Goal: Task Accomplishment & Management: Use online tool/utility

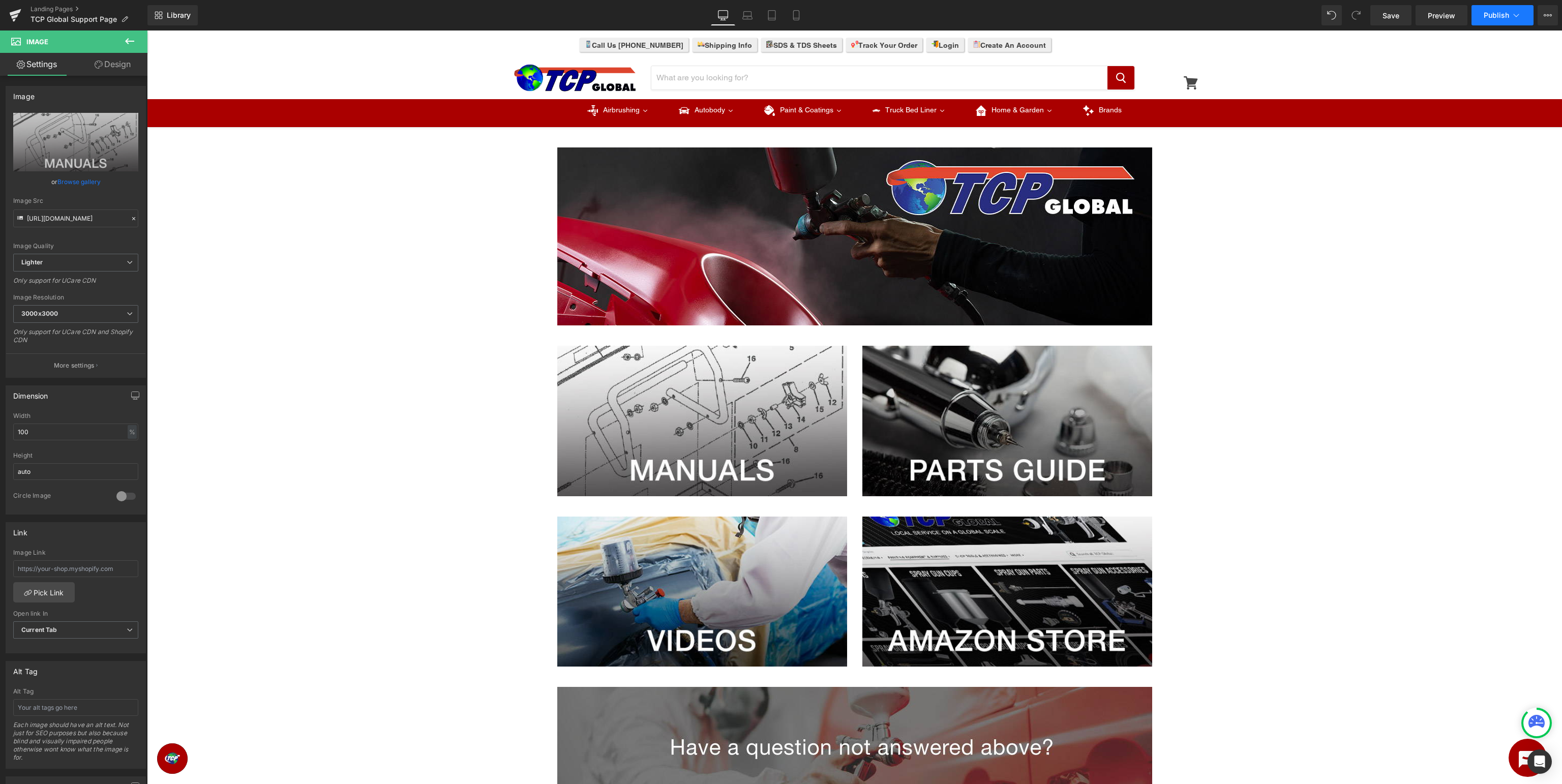
click at [1519, 15] on icon at bounding box center [1516, 15] width 10 height 10
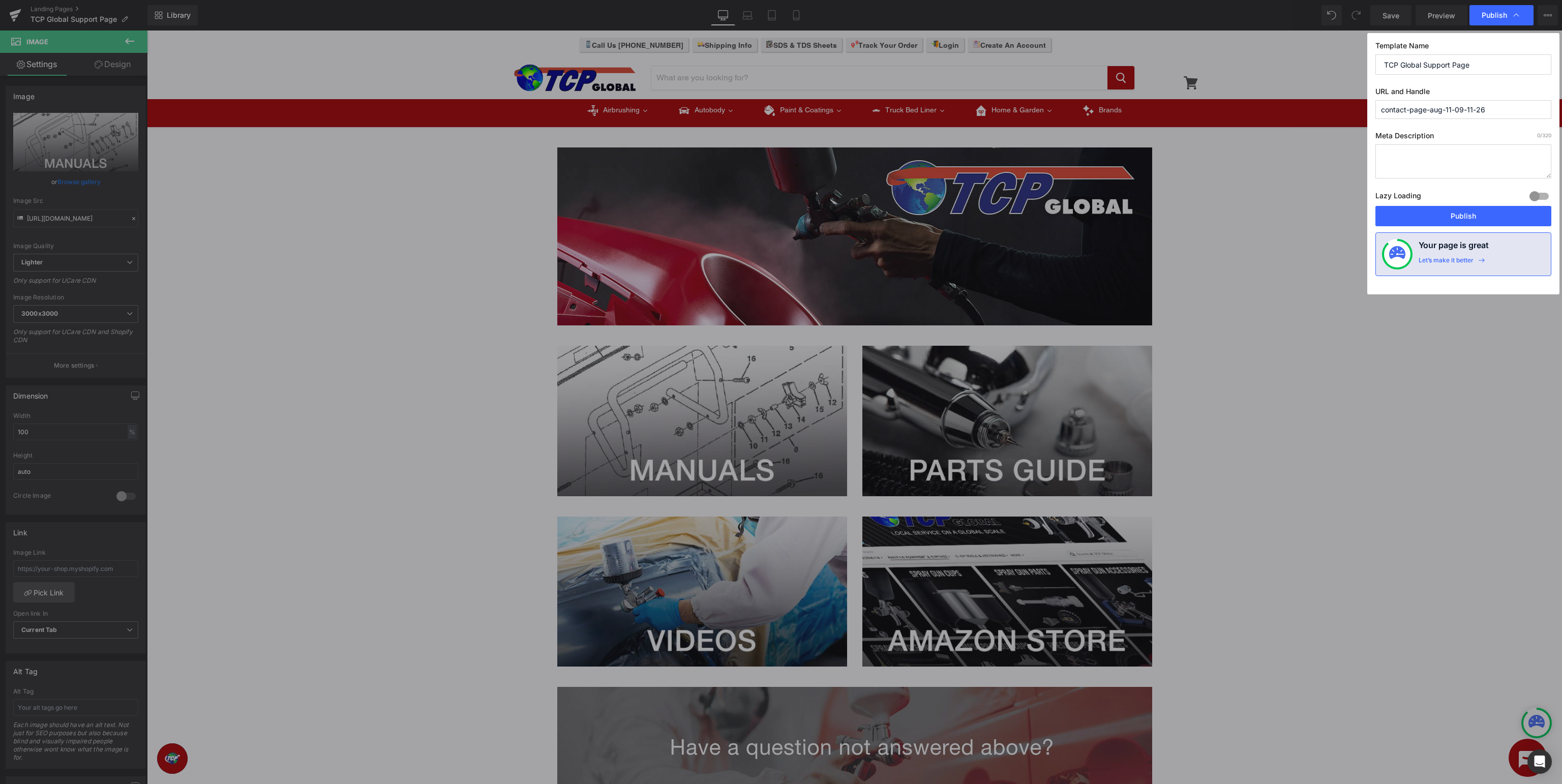
click at [1507, 102] on input "contact-page-aug-11-09-11-26" at bounding box center [1463, 109] width 176 height 19
drag, startPoint x: 1512, startPoint y: 112, endPoint x: 1021, endPoint y: 109, distance: 491.0
click at [1375, 109] on input "contact-page-aug-11-09-11-26" at bounding box center [1463, 109] width 176 height 19
type input "t"
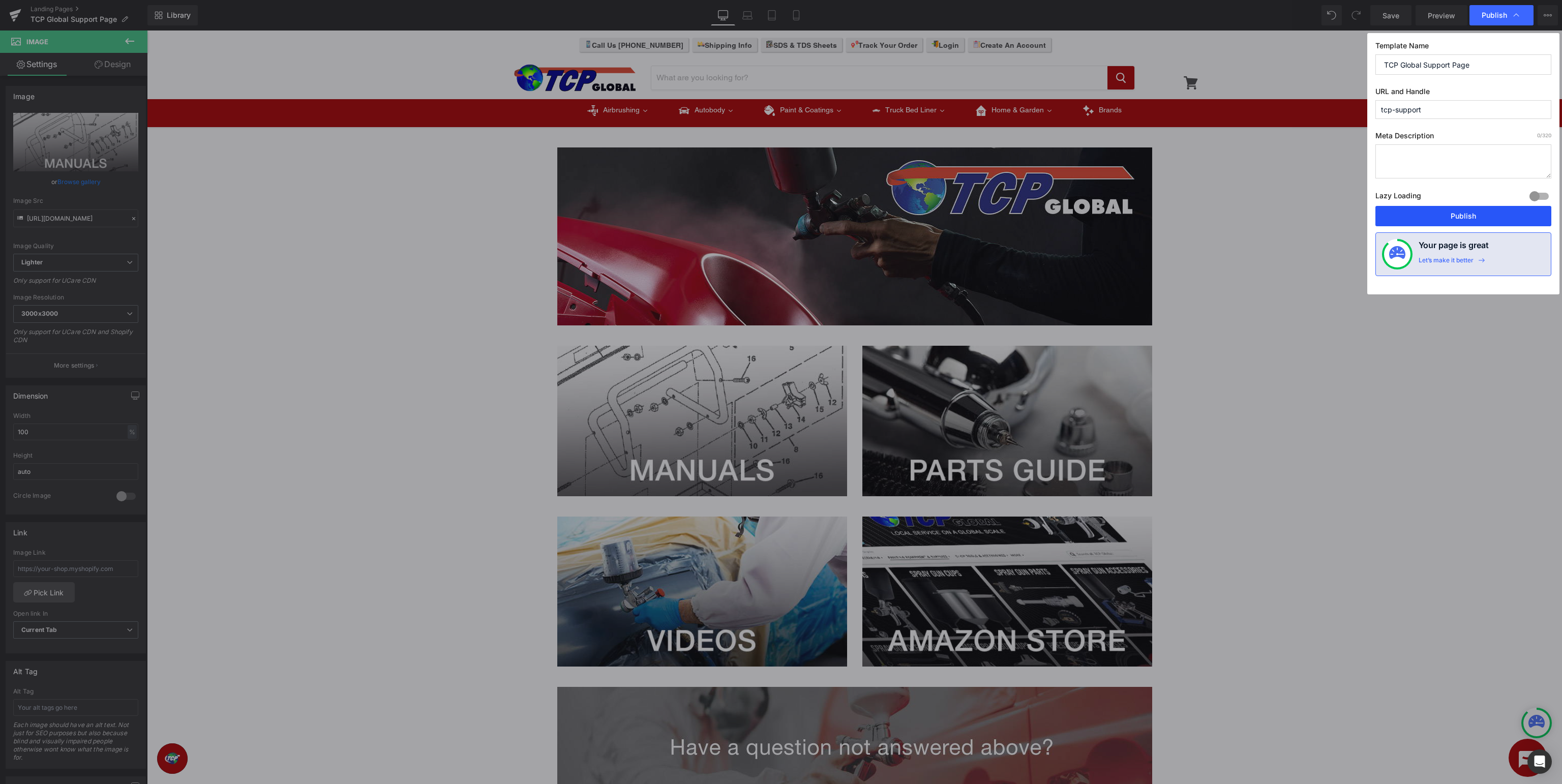
type input "tcp-support"
click at [1472, 216] on button "Publish" at bounding box center [1463, 216] width 176 height 21
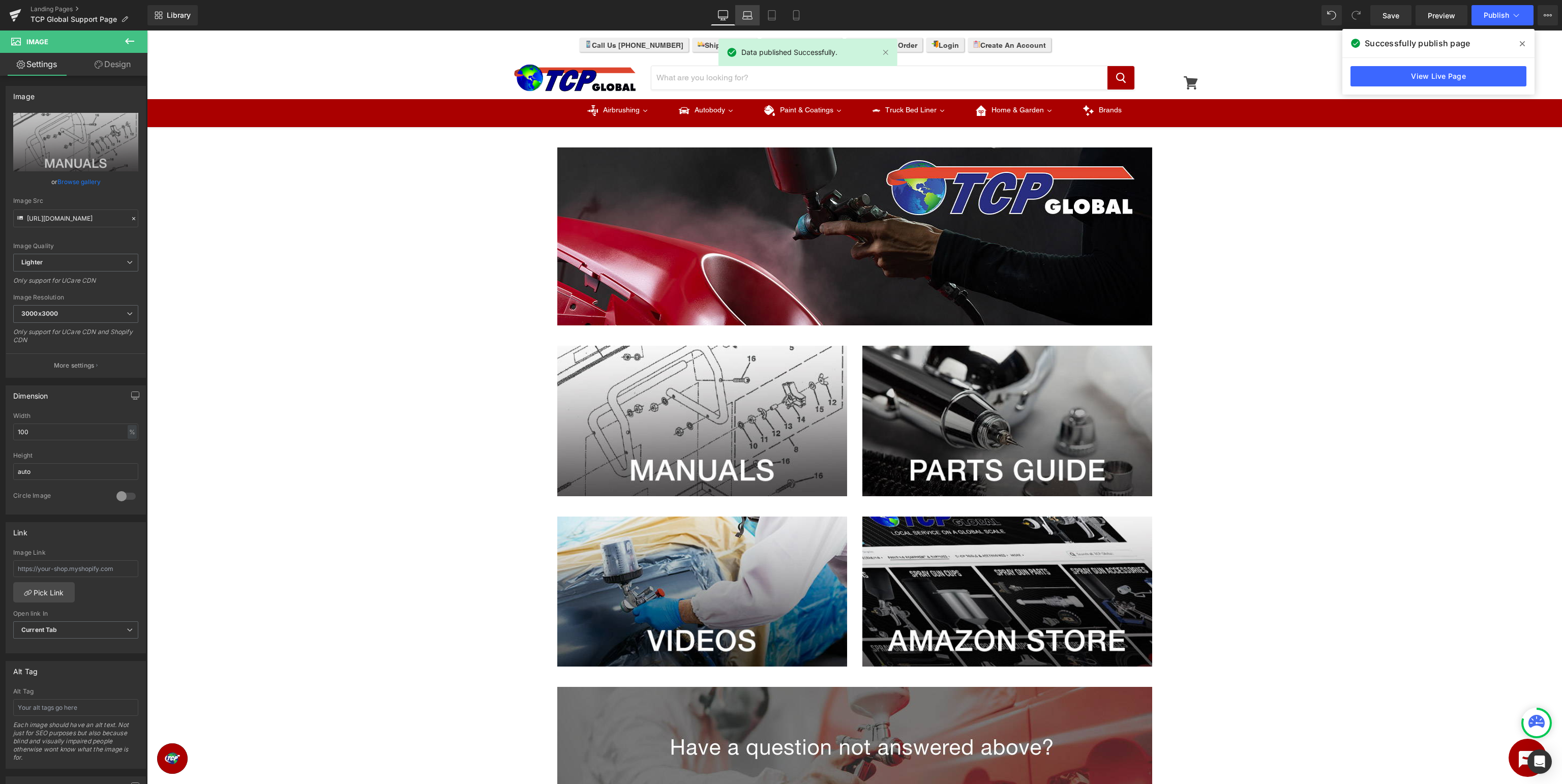
click at [746, 22] on link "Laptop" at bounding box center [748, 15] width 24 height 21
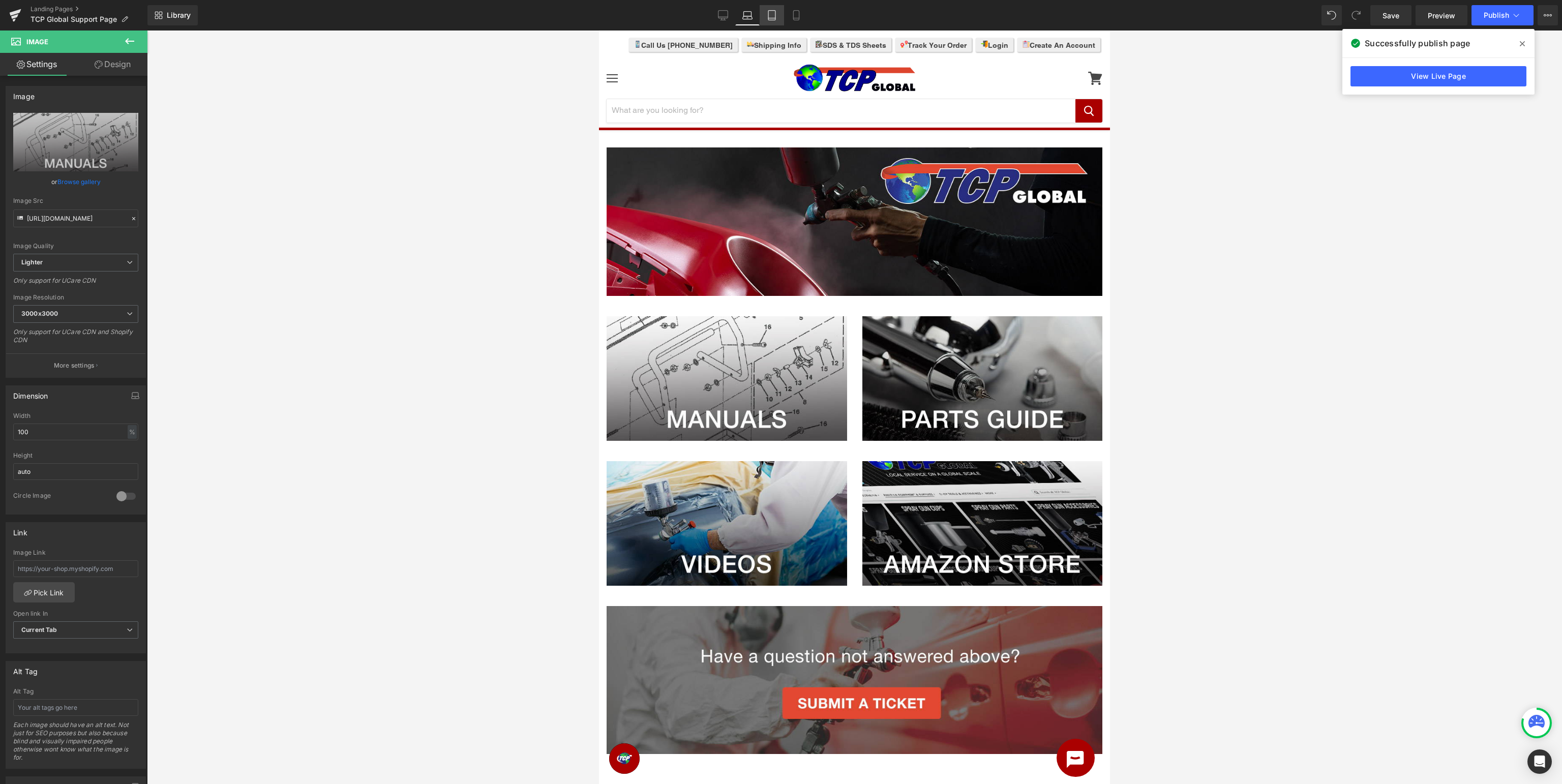
click at [776, 13] on icon at bounding box center [772, 15] width 10 height 10
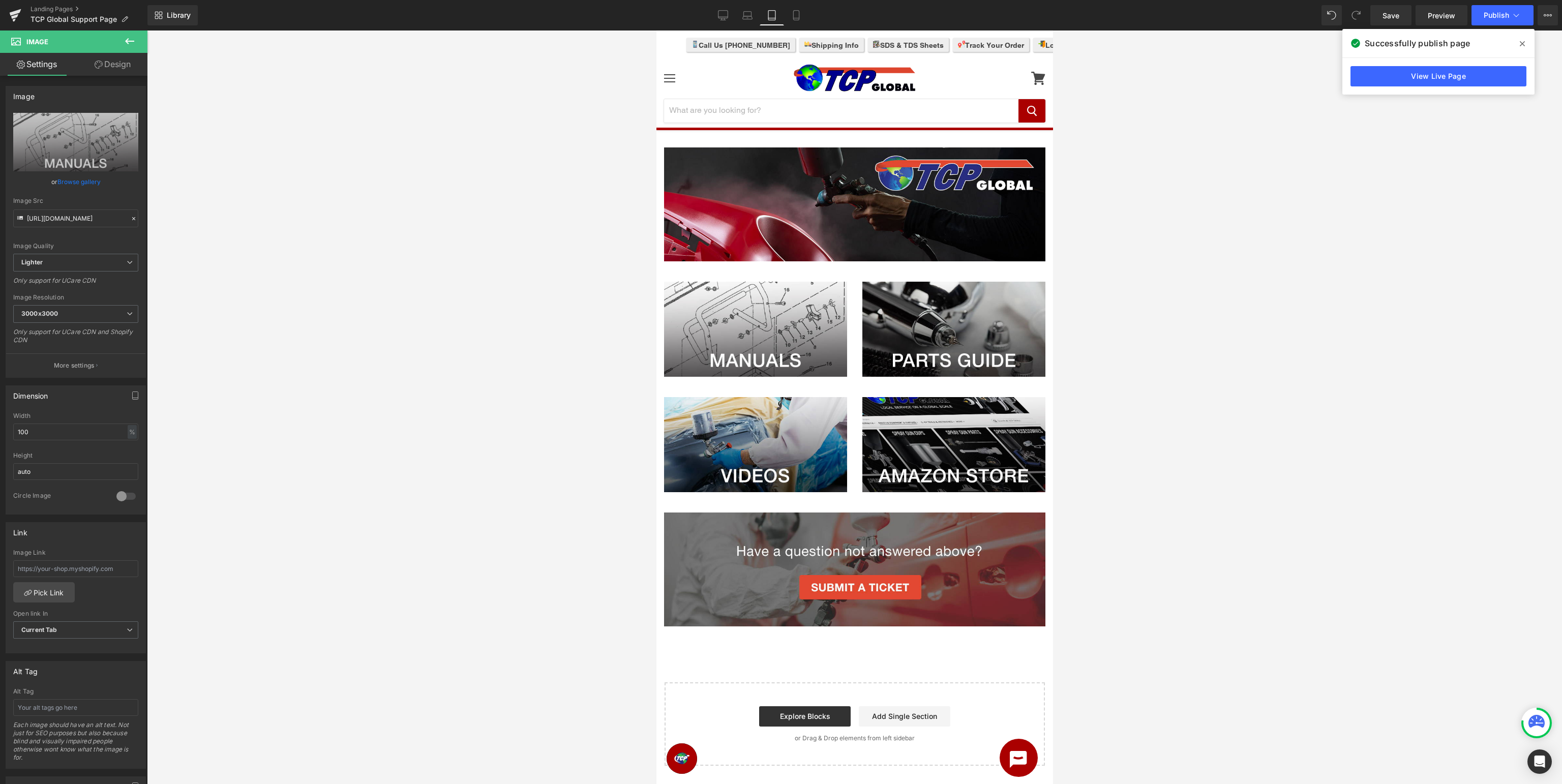
click at [811, 11] on div "Library Tablet Desktop Laptop Tablet Mobile Save Preview Publish Scheduled View…" at bounding box center [854, 15] width 1415 height 21
click at [802, 18] on link "Mobile" at bounding box center [796, 15] width 24 height 21
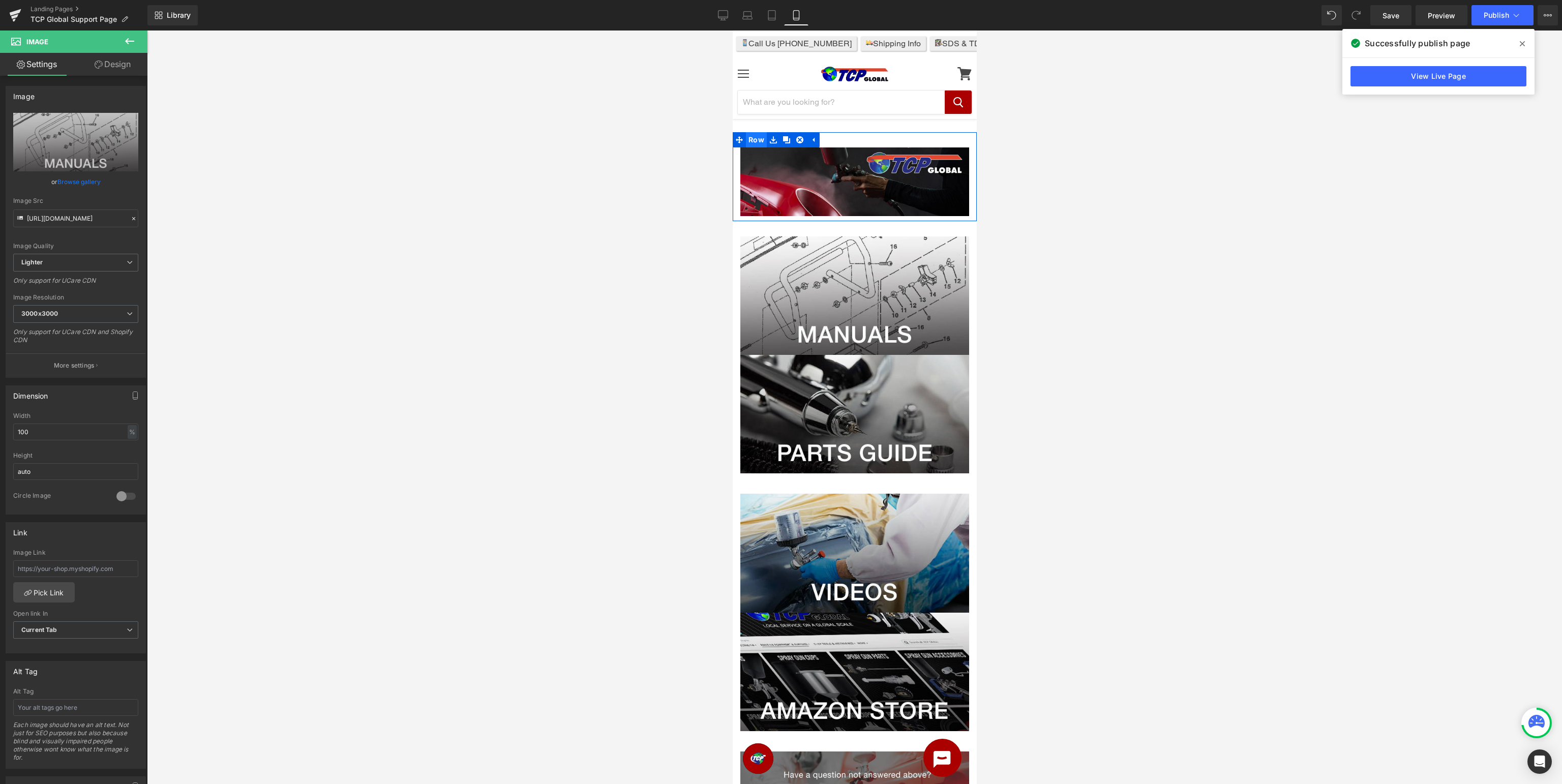
click at [759, 140] on span "Row" at bounding box center [756, 139] width 21 height 15
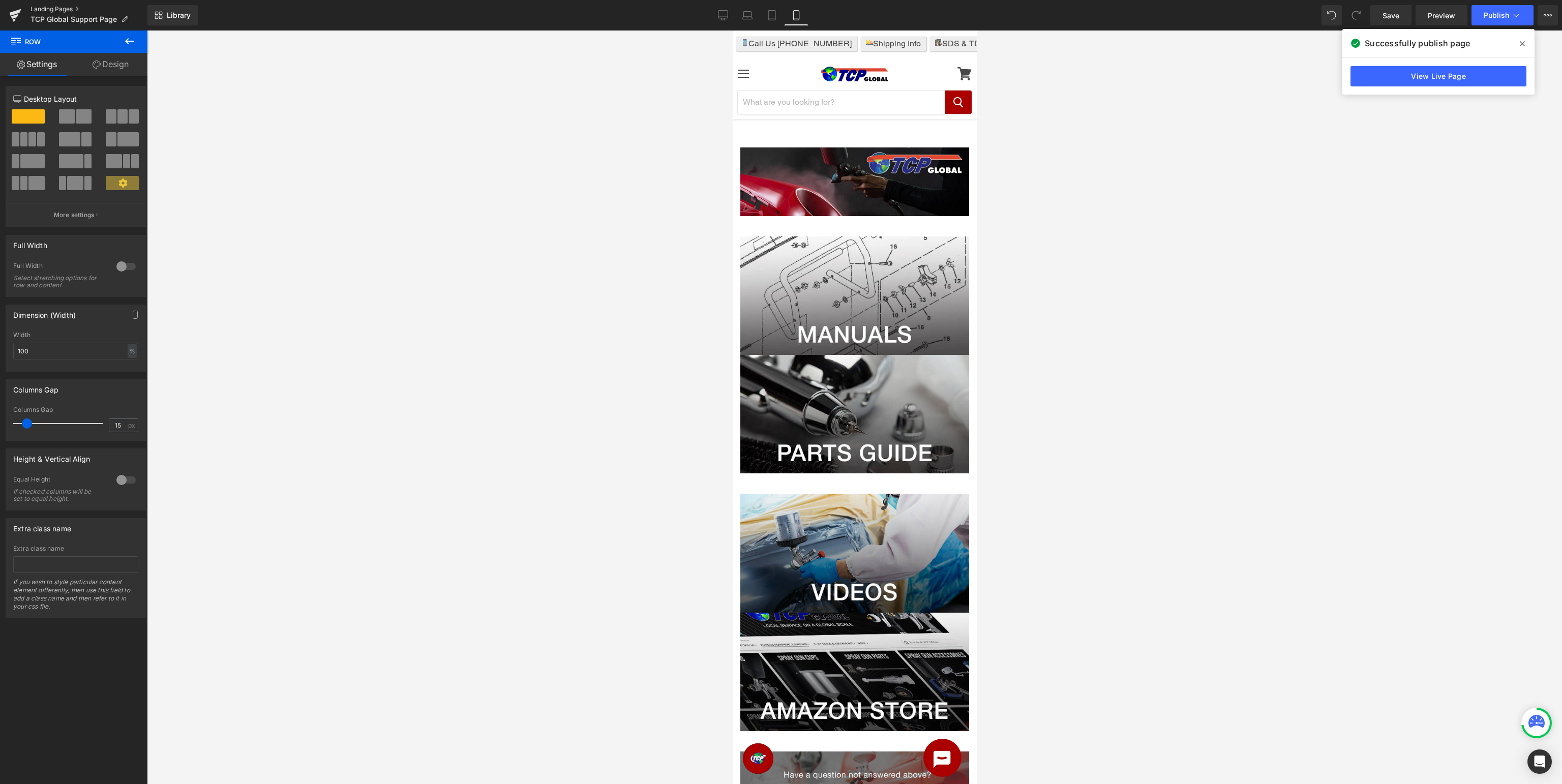
click at [39, 7] on link "Landing Pages" at bounding box center [89, 8] width 117 height 8
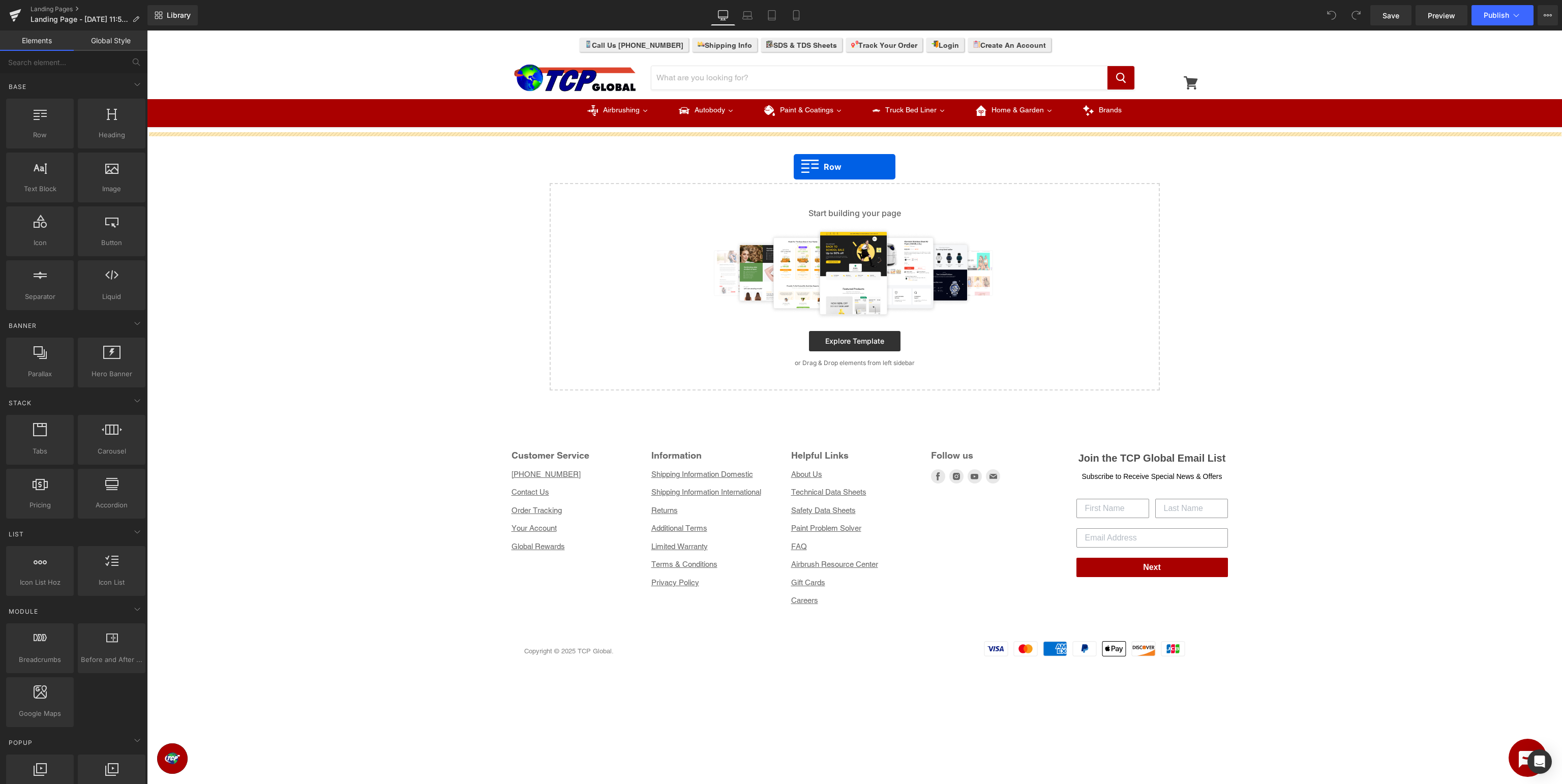
drag, startPoint x: 193, startPoint y: 153, endPoint x: 794, endPoint y: 167, distance: 601.2
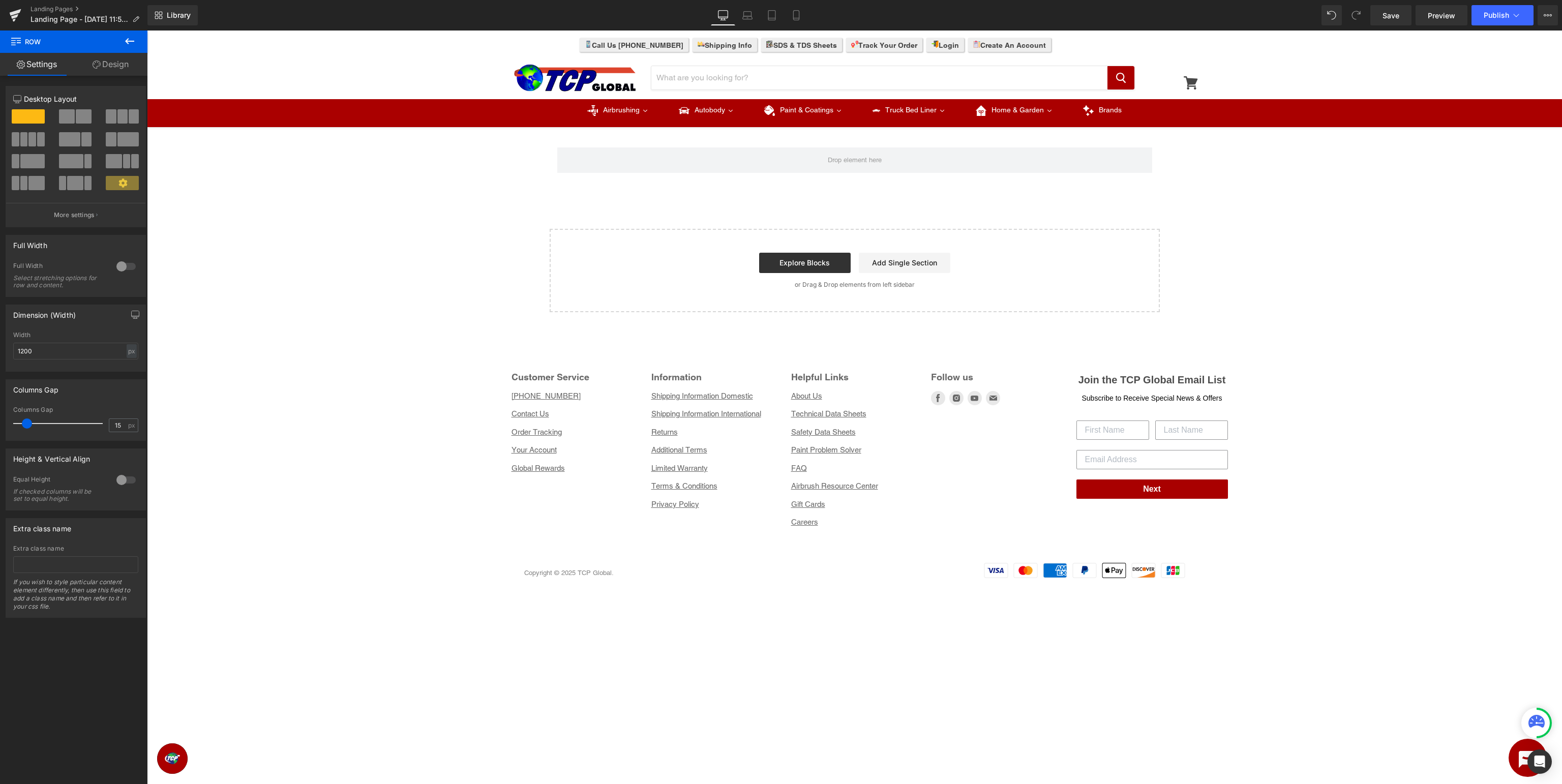
click at [128, 38] on icon at bounding box center [129, 41] width 9 height 6
